Goal: Find specific page/section: Find specific page/section

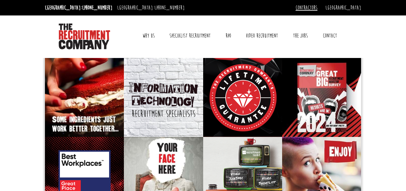
click at [318, 9] on link "Contractors" at bounding box center [307, 7] width 22 height 7
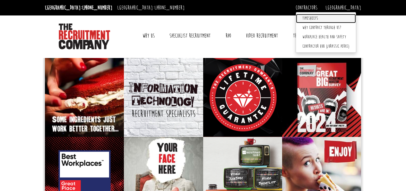
click at [337, 17] on link "Timesheets" at bounding box center [326, 18] width 60 height 9
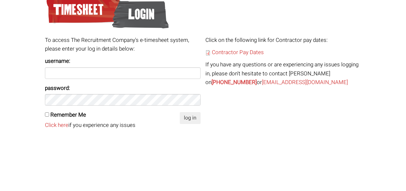
scroll to position [77, 0]
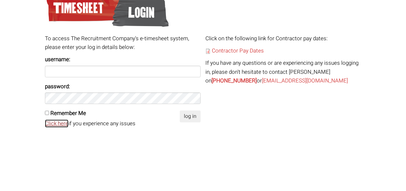
click at [59, 121] on link "Click here" at bounding box center [56, 123] width 23 height 8
